Goal: Task Accomplishment & Management: Use online tool/utility

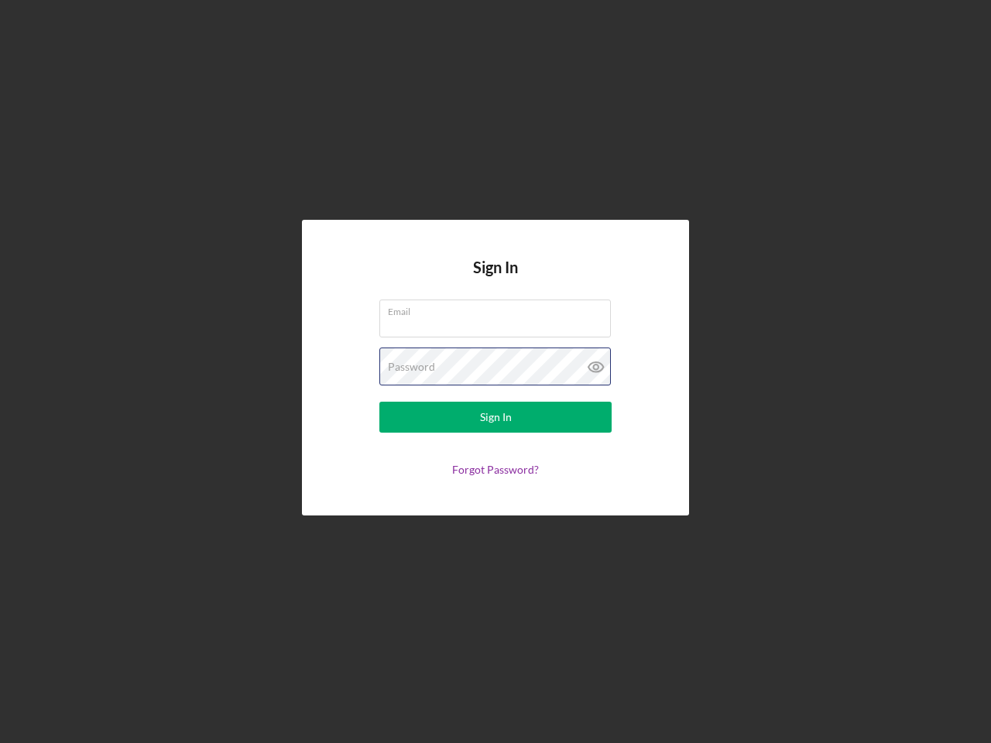
click at [495, 372] on div "Password" at bounding box center [495, 367] width 232 height 39
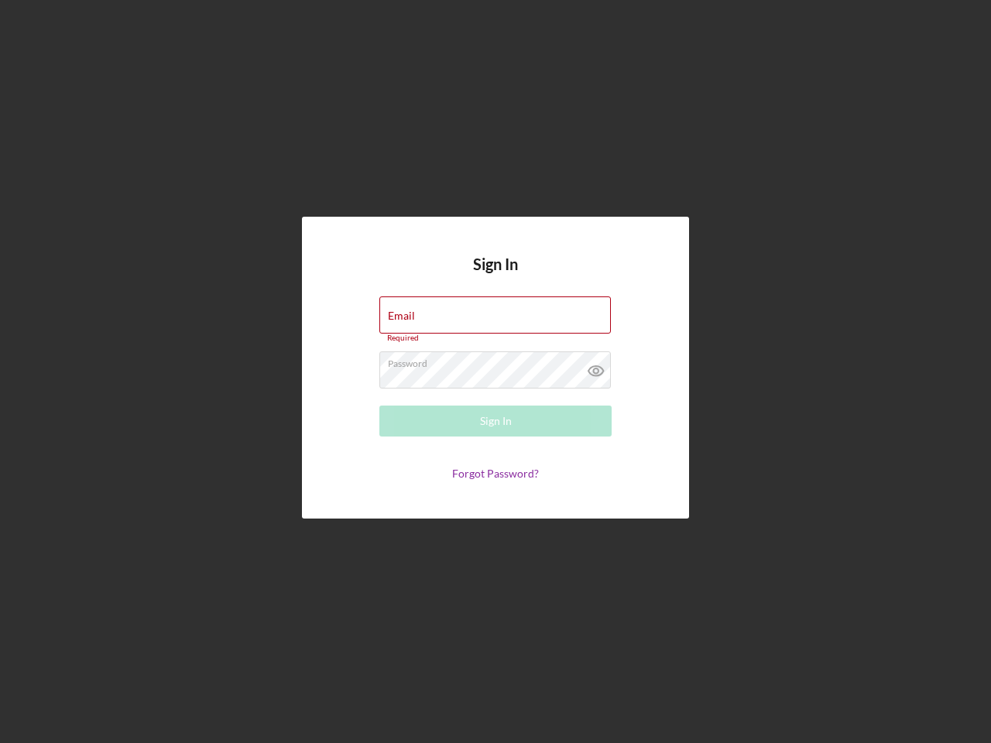
click at [596, 367] on icon at bounding box center [596, 370] width 39 height 39
